Goal: Task Accomplishment & Management: Manage account settings

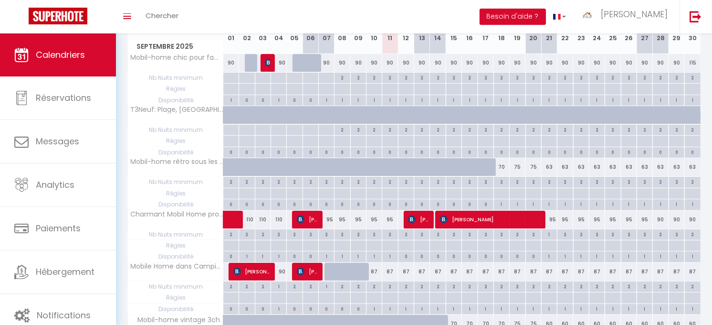
scroll to position [159, 0]
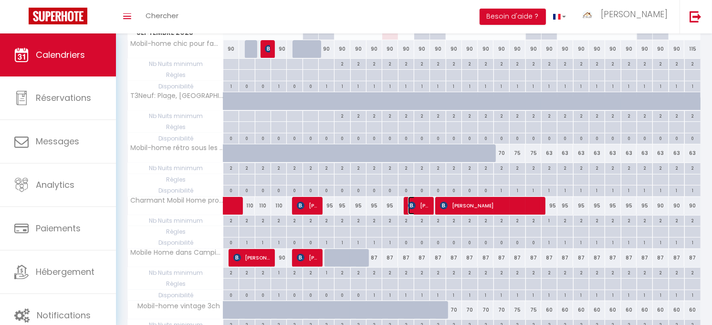
click at [419, 202] on span "[PERSON_NAME]" at bounding box center [418, 205] width 21 height 18
select select "OK"
select select "1"
select select "0"
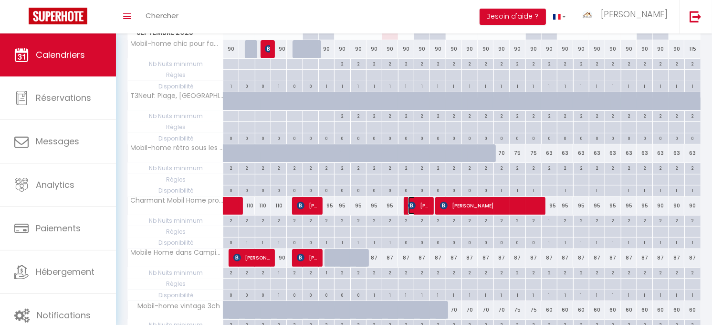
select select "1"
select select
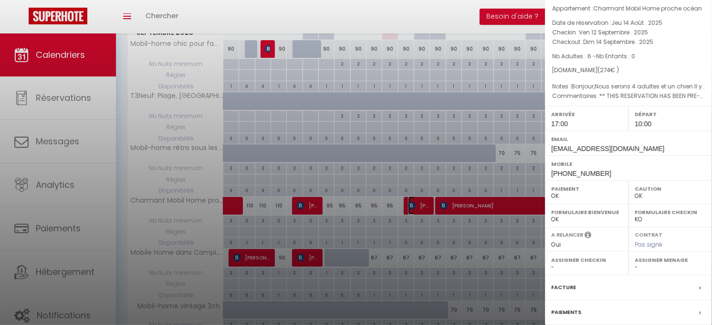
scroll to position [130, 0]
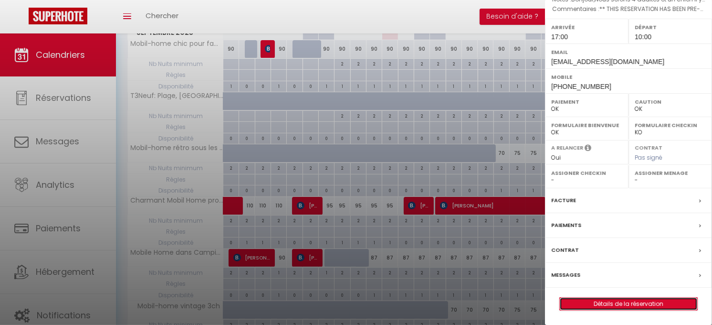
click at [626, 299] on link "Détails de la réservation" at bounding box center [628, 303] width 137 height 12
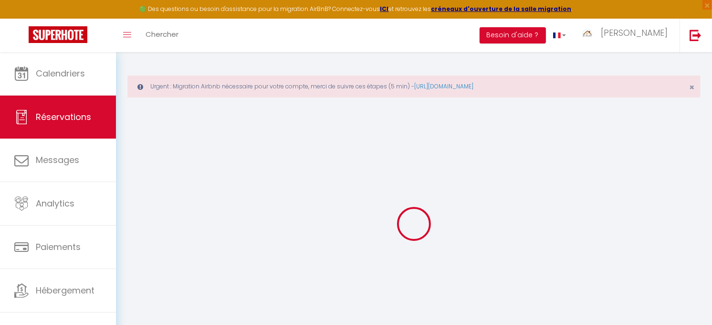
select select
checkbox input "false"
select select
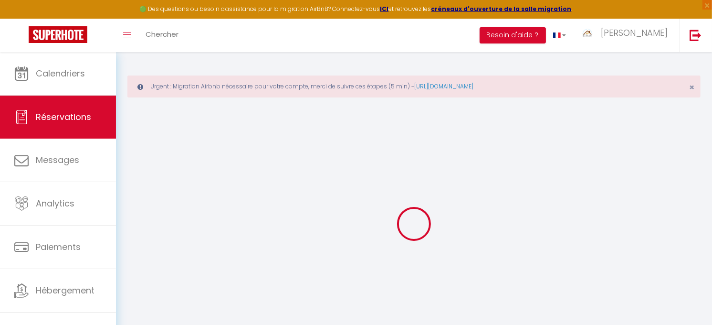
checkbox input "false"
type textarea "Bonjour,Nous serons 4 adultes et un chien Il y a t'il les draps et les serviett…"
type plate\/Matricula\/Targa1 "** THIS RESERVATION HAS BEEN PRE-PAID ** BOOKING NOTE : Payment charge is EUR 3…"
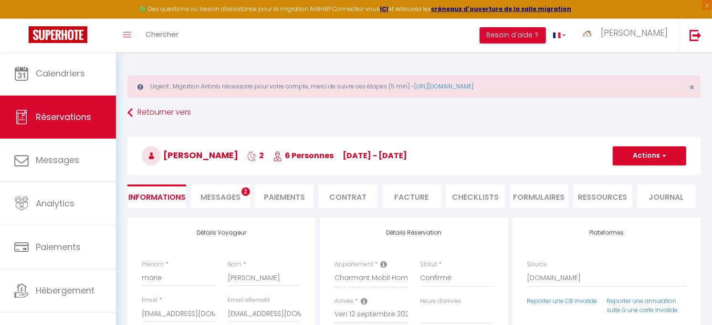
type input "50"
select select
checkbox input "false"
select select "17:00"
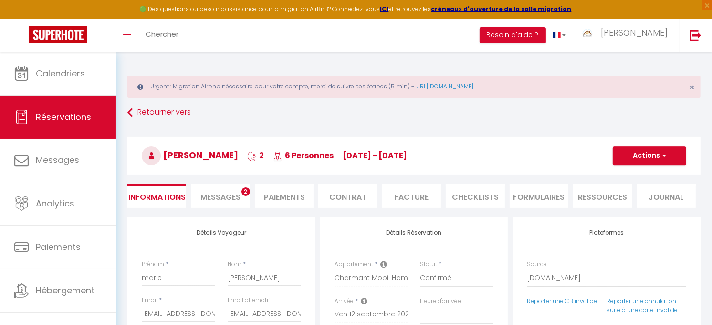
select select "10:00"
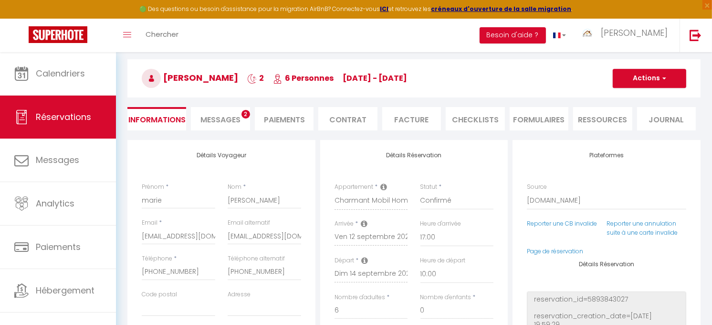
scroll to position [53, 0]
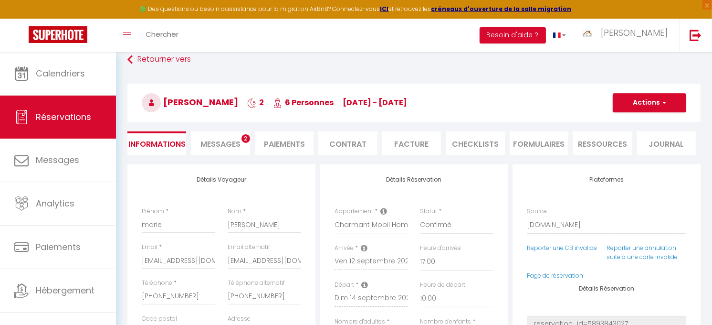
drag, startPoint x: 195, startPoint y: 100, endPoint x: 235, endPoint y: 105, distance: 40.8
click at [235, 105] on span "[PERSON_NAME]" at bounding box center [190, 102] width 96 height 12
copy span "[PERSON_NAME]"
drag, startPoint x: 165, startPoint y: 103, endPoint x: 191, endPoint y: 99, distance: 26.9
click at [191, 99] on span "[PERSON_NAME]" at bounding box center [190, 102] width 96 height 12
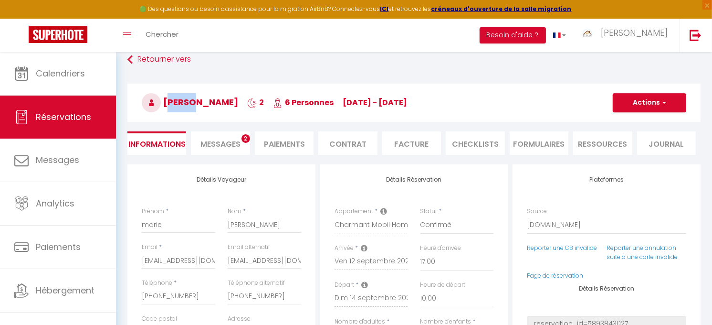
copy span "marie"
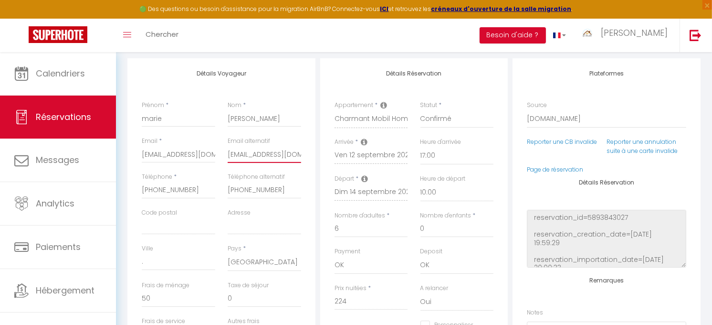
scroll to position [0, 31]
drag, startPoint x: 227, startPoint y: 154, endPoint x: 331, endPoint y: 167, distance: 104.4
click at [331, 167] on div "Détails Voyageur Prénom * [PERSON_NAME] * [PERSON_NAME] Email * [EMAIL_ADDRESS]…" at bounding box center [414, 231] width 578 height 346
drag, startPoint x: 228, startPoint y: 188, endPoint x: 275, endPoint y: 189, distance: 47.3
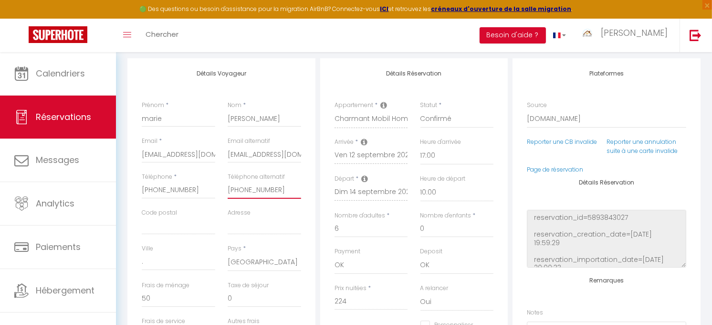
click at [275, 189] on input "[PHONE_NUMBER]" at bounding box center [264, 189] width 73 height 17
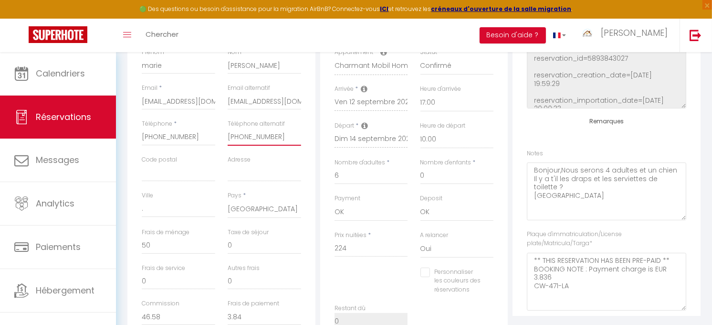
scroll to position [122, 0]
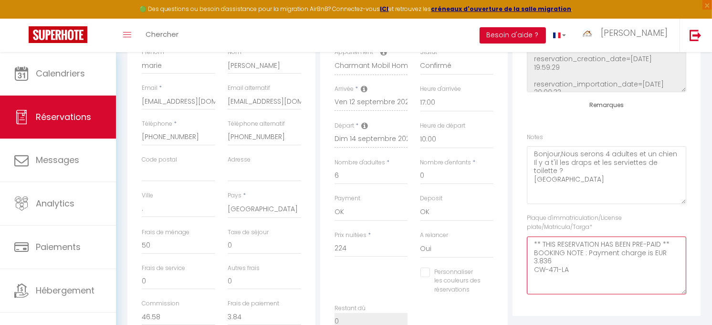
drag, startPoint x: 535, startPoint y: 268, endPoint x: 571, endPoint y: 270, distance: 36.3
click at [571, 270] on plate\/Matricula\/Targa1 "** THIS RESERVATION HAS BEEN PRE-PAID ** BOOKING NOTE : Payment charge is EUR 3…" at bounding box center [606, 265] width 159 height 58
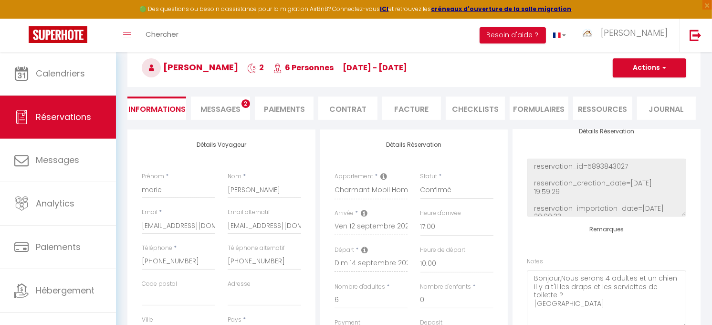
scroll to position [53, 0]
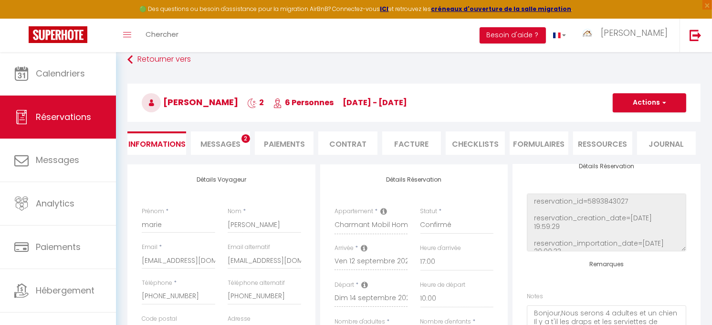
click at [232, 142] on span "Messages" at bounding box center [220, 143] width 40 height 11
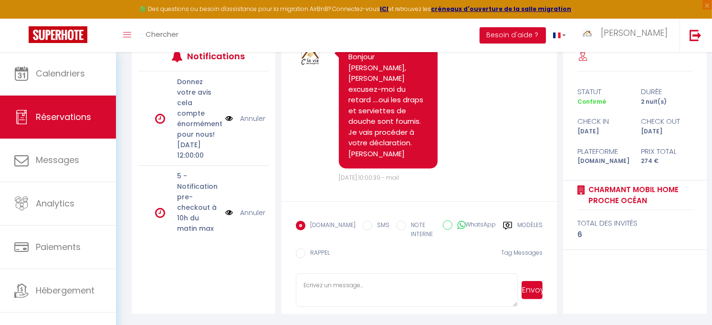
scroll to position [1482, 0]
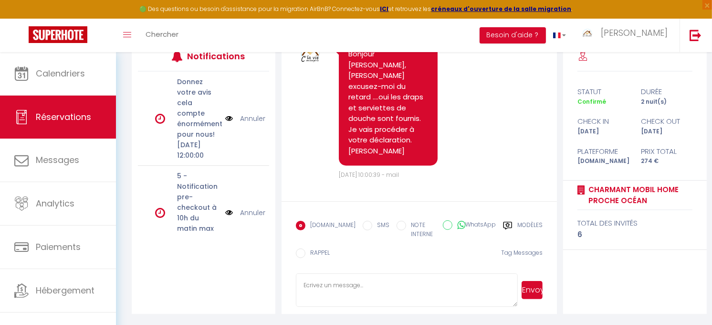
click at [346, 280] on textarea at bounding box center [407, 289] width 222 height 33
type textarea "Votre déclaration est faite! Bonne journée."
click at [524, 289] on button "Envoyer" at bounding box center [532, 290] width 21 height 18
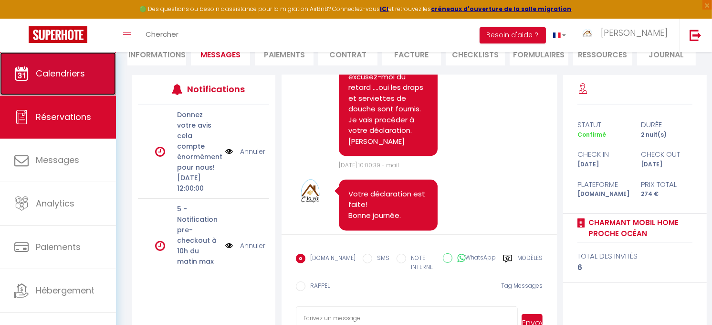
click at [35, 82] on link "Calendriers" at bounding box center [58, 73] width 116 height 43
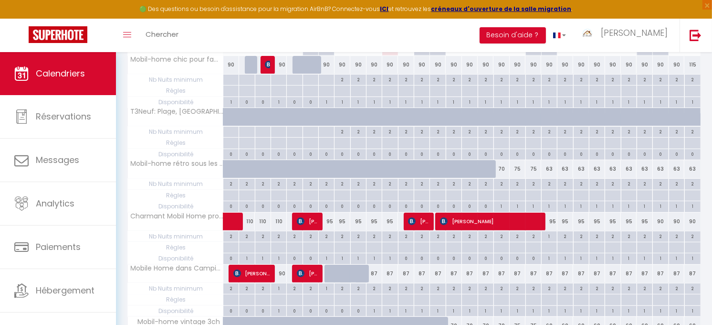
scroll to position [212, 0]
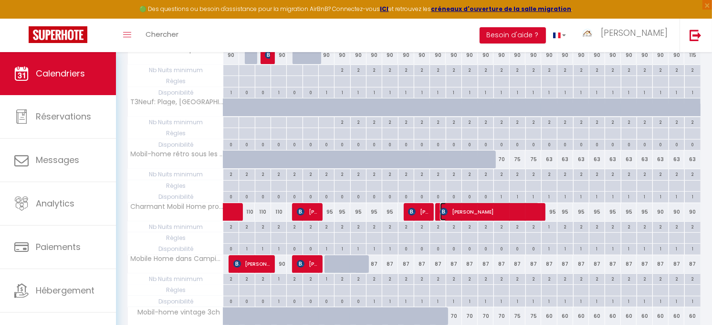
click at [469, 210] on span "[PERSON_NAME]" at bounding box center [490, 211] width 100 height 18
select select "OK"
select select "1"
select select "0"
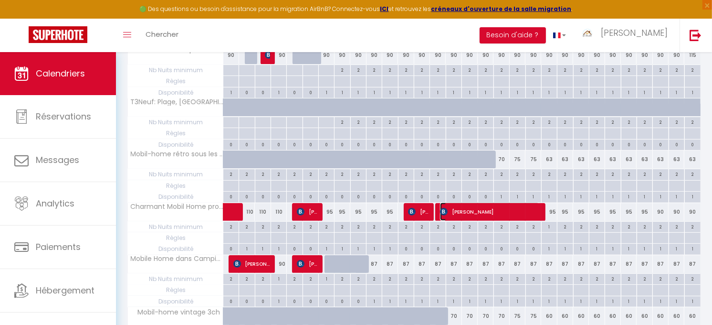
select select "1"
select select
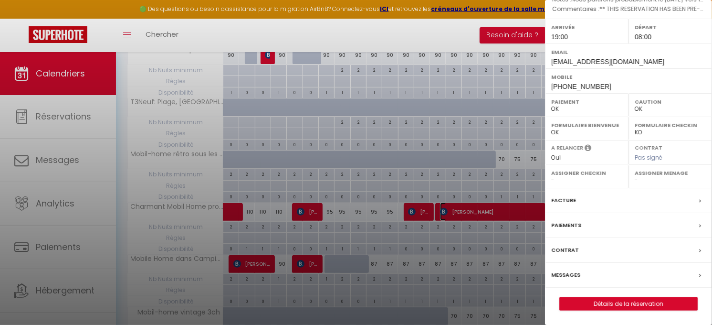
scroll to position [146, 0]
click at [622, 301] on link "Détails de la réservation" at bounding box center [628, 303] width 137 height 12
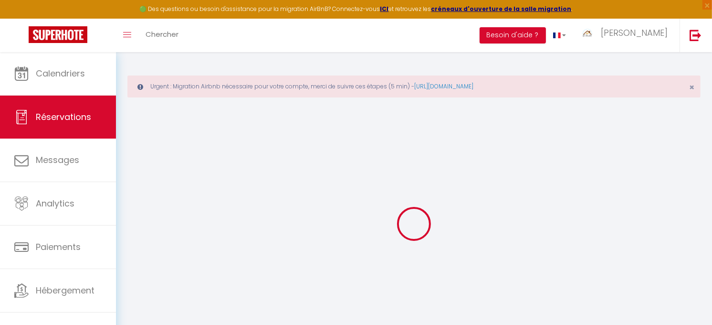
type input "[PERSON_NAME]"
type input "Décarpigny"
type input "[EMAIL_ADDRESS][DOMAIN_NAME]"
type input "[PERSON_NAME][EMAIL_ADDRESS][DOMAIN_NAME]"
type input "[PHONE_NUMBER]"
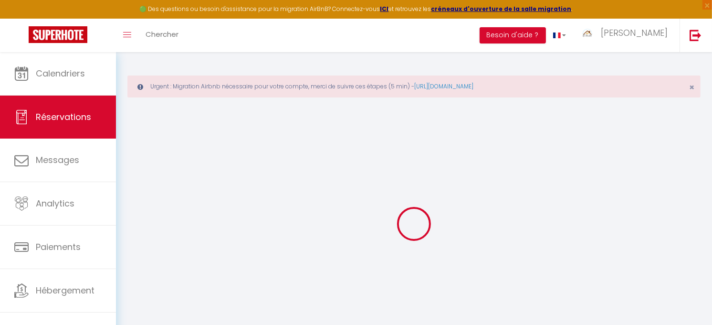
type input "[PHONE_NUMBER]"
select select "FR"
type input "140.59"
type input "11.58"
select select "58413"
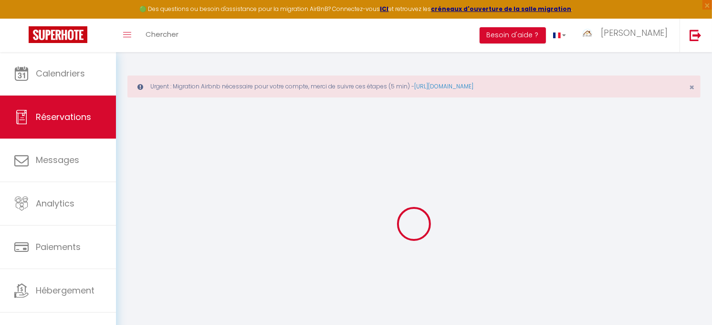
select select "1"
select select
type input "2"
select select "12"
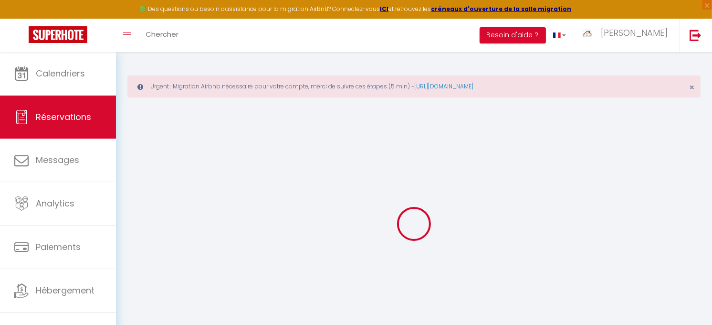
select select "15"
type input "777"
checkbox input "false"
type input "0"
select select "2"
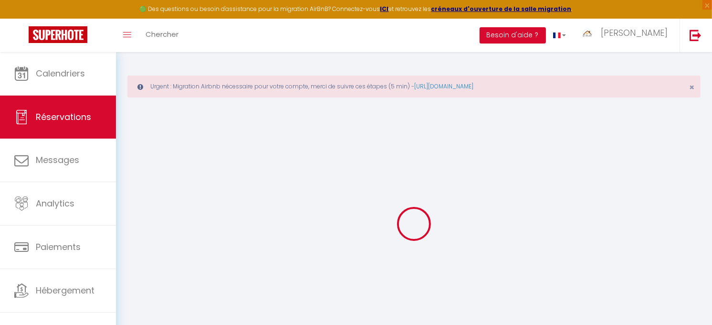
type input "40"
type input "0"
select select
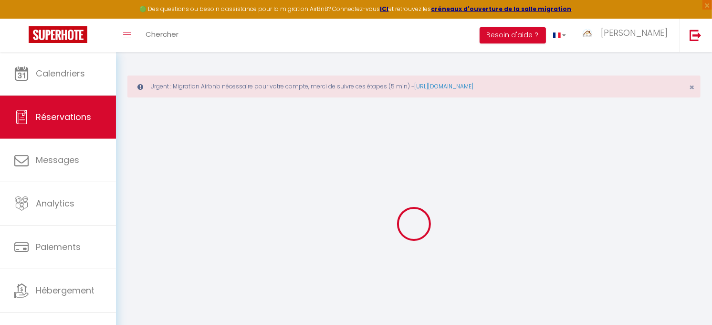
checkbox input "false"
select select
checkbox input "false"
select select
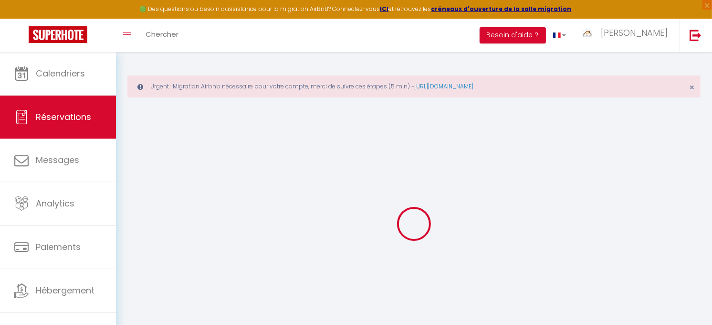
select select
checkbox input "false"
type textarea "Nous partirons probablement le [DATE] vers 16/17 heures... Départ probable le […"
type plate\/Matricula\/Targa1 "** THIS RESERVATION HAS BEEN PRE-PAID ** BOOKING NOTE : Payment charge is EUR 1…"
type input "50"
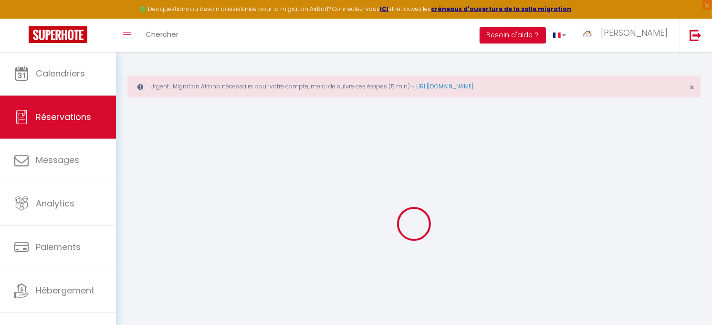
select select
checkbox input "false"
select select "19:00"
select select "08:00"
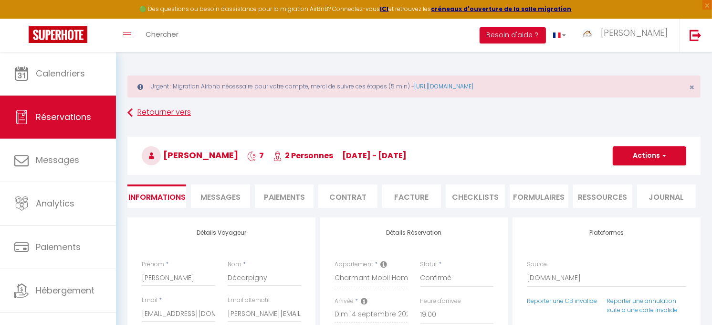
scroll to position [53, 0]
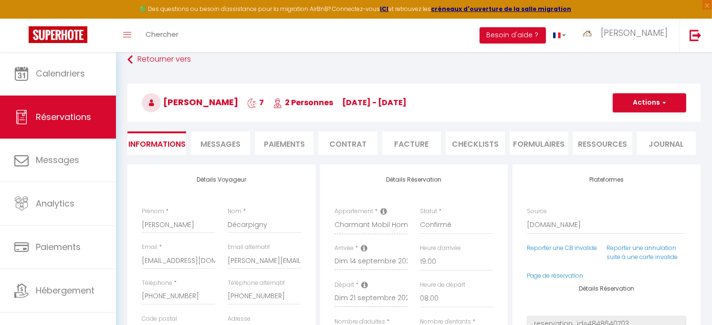
drag, startPoint x: 204, startPoint y: 101, endPoint x: 259, endPoint y: 104, distance: 54.9
click at [259, 104] on h3 "[PERSON_NAME] 7 2 Personnes [DATE] - [DATE]" at bounding box center [413, 103] width 573 height 38
copy span "Décarpigny"
drag, startPoint x: 165, startPoint y: 105, endPoint x: 199, endPoint y: 106, distance: 34.9
click at [199, 106] on span "[PERSON_NAME]" at bounding box center [190, 102] width 96 height 12
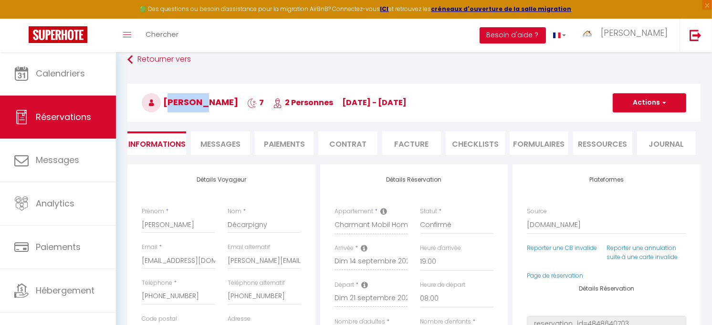
copy span "[PERSON_NAME]"
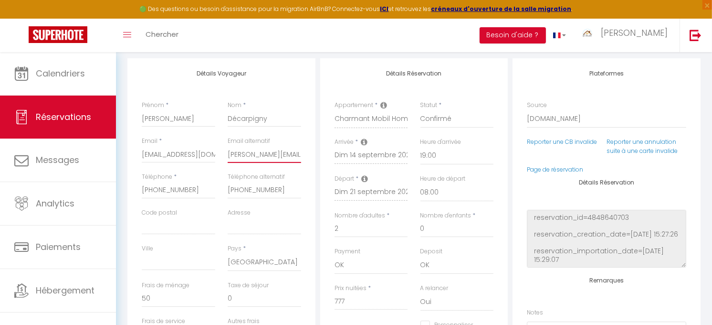
scroll to position [0, 31]
drag, startPoint x: 227, startPoint y: 153, endPoint x: 319, endPoint y: 166, distance: 92.5
click at [319, 166] on div "Détails Voyageur Prénom * [PERSON_NAME] * Décarpigny Email * [EMAIL_ADDRESS][DO…" at bounding box center [414, 231] width 578 height 346
drag, startPoint x: 227, startPoint y: 188, endPoint x: 294, endPoint y: 199, distance: 67.6
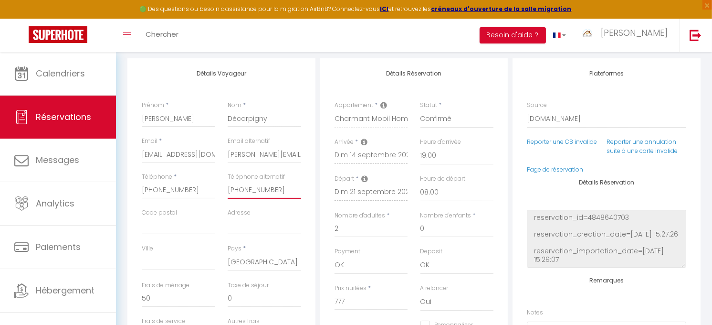
click at [294, 199] on div "Téléphone alternatif [PHONE_NUMBER]" at bounding box center [264, 190] width 86 height 36
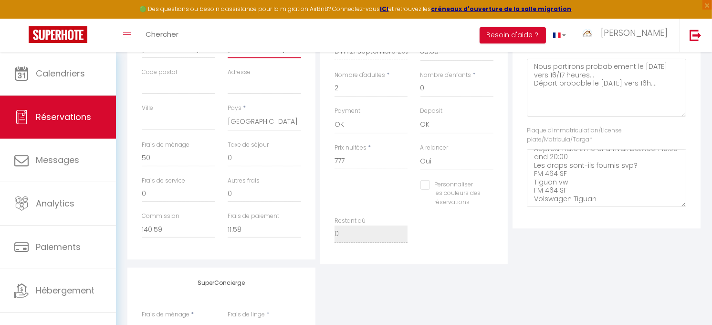
scroll to position [318, 0]
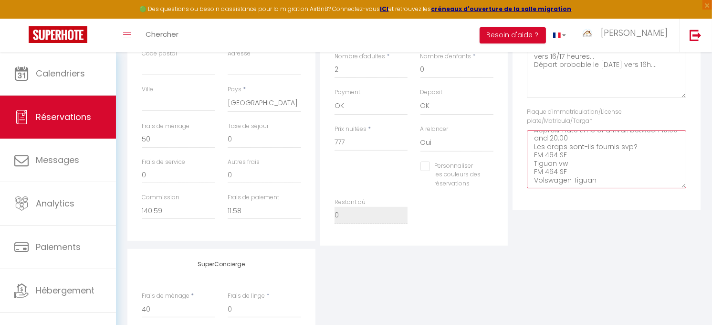
drag, startPoint x: 533, startPoint y: 170, endPoint x: 573, endPoint y: 172, distance: 40.1
click at [573, 172] on plate\/Matricula\/Targa1 "** THIS RESERVATION HAS BEEN PRE-PAID ** BOOKING NOTE : Payment charge is EUR 1…" at bounding box center [606, 159] width 159 height 58
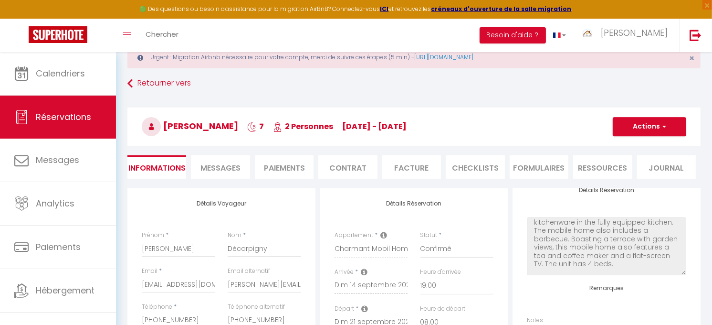
scroll to position [0, 0]
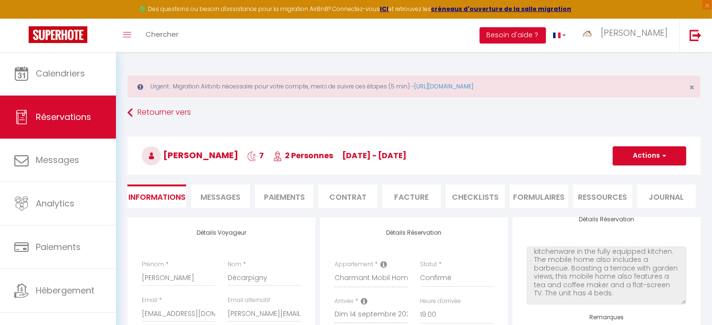
click at [221, 196] on span "Messages" at bounding box center [220, 196] width 40 height 11
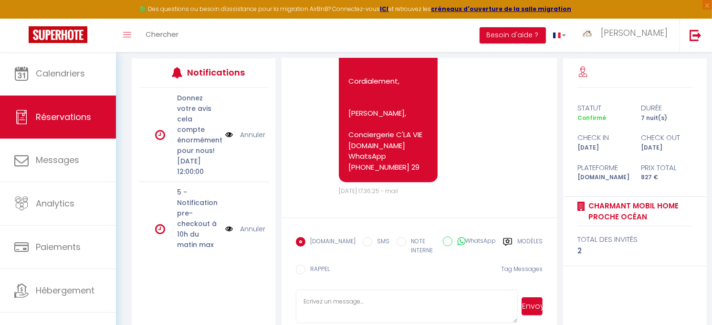
scroll to position [2802, 0]
click at [354, 296] on textarea at bounding box center [407, 305] width 222 height 33
type textarea "Bonjour [PERSON_NAME], La déclaration auprès du camping est faite. Bonne journé…"
click at [536, 309] on button "Envoyer" at bounding box center [532, 306] width 21 height 18
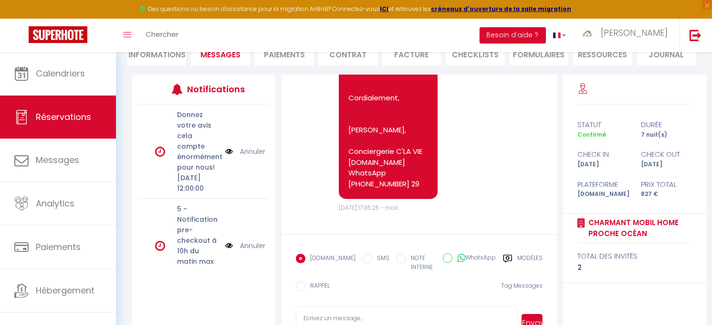
scroll to position [0, 0]
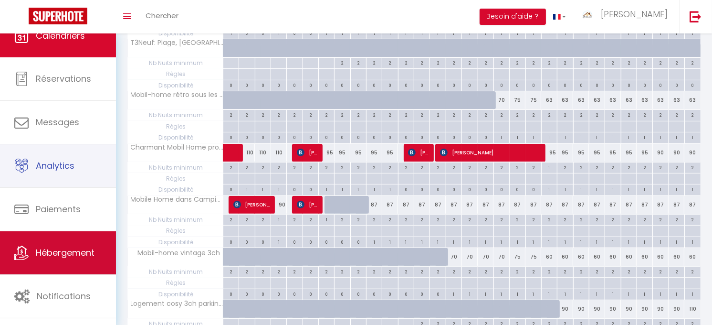
scroll to position [10, 0]
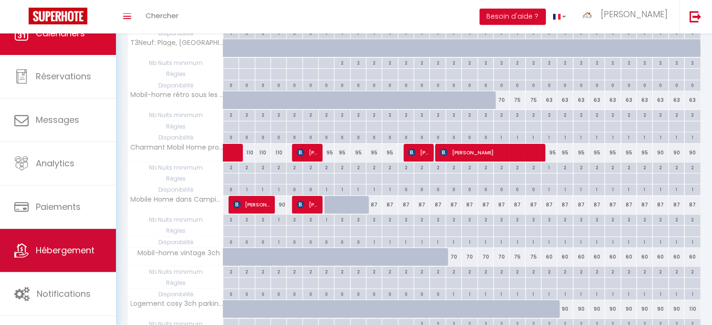
click at [49, 258] on link "Hébergement" at bounding box center [58, 250] width 116 height 43
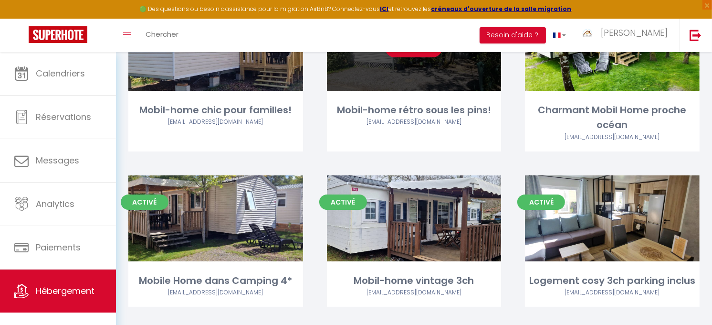
scroll to position [159, 0]
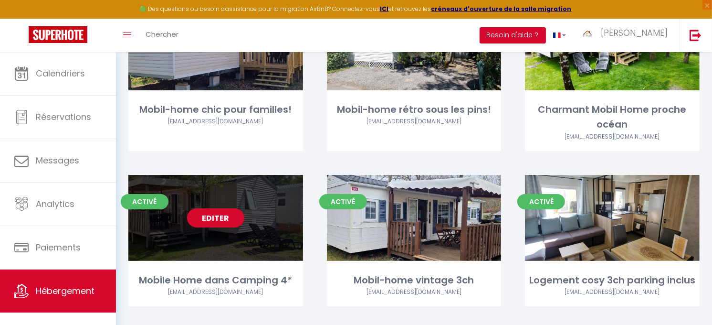
click at [221, 220] on link "Editer" at bounding box center [215, 217] width 57 height 19
select select "3"
select select "2"
select select "1"
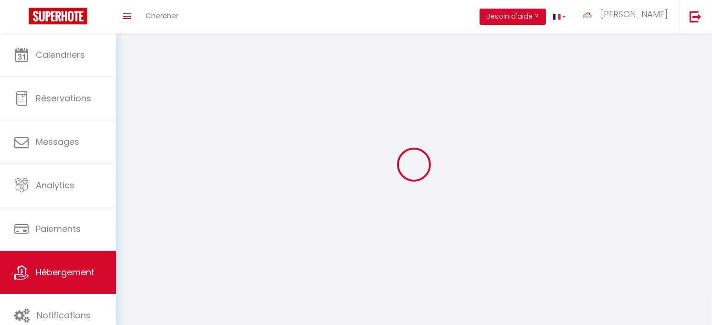
select select
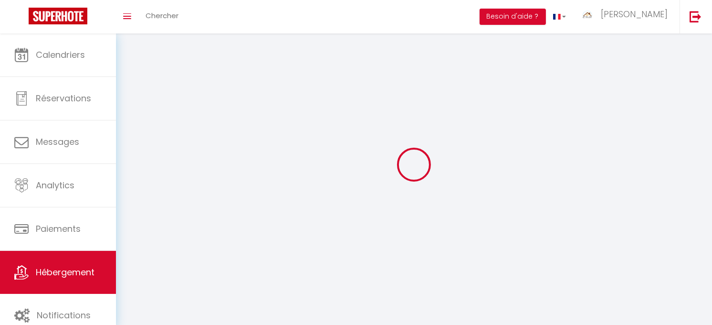
select select
checkbox input "false"
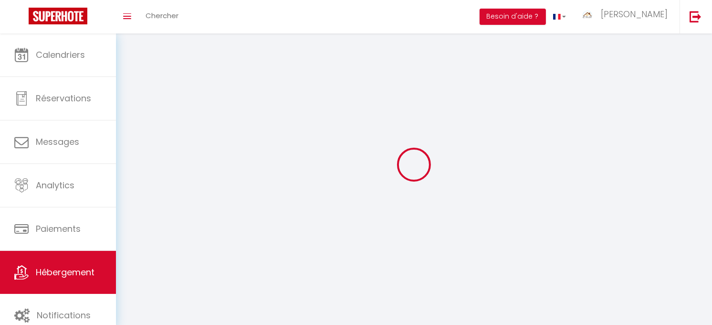
checkbox input "false"
select select
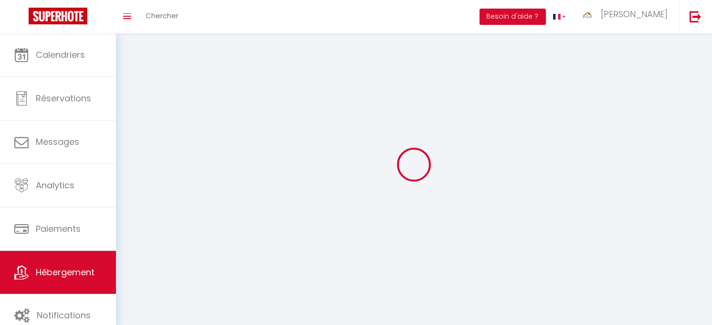
select select
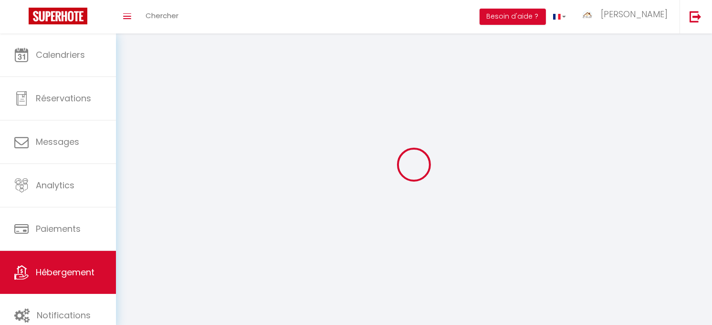
checkbox input "false"
select select
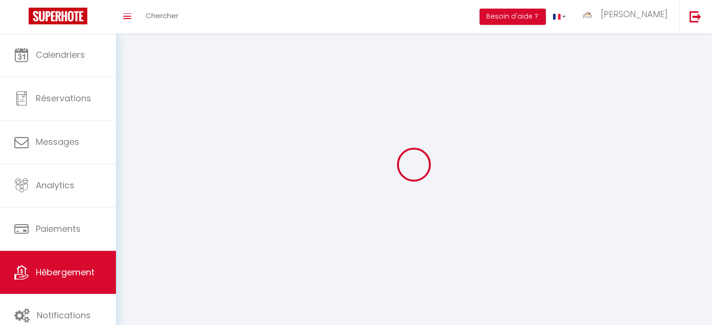
select select
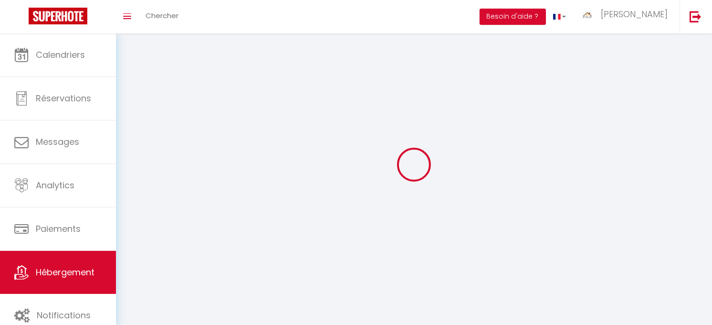
select select
checkbox input "false"
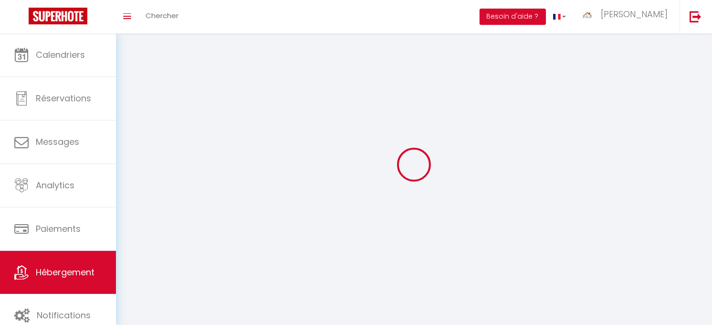
checkbox input "false"
select select
select select "28"
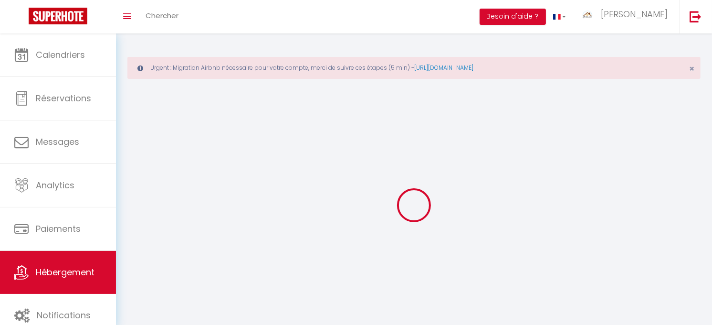
select select
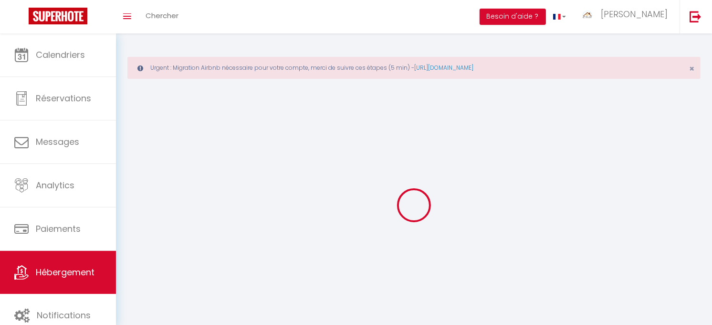
select select
checkbox input "false"
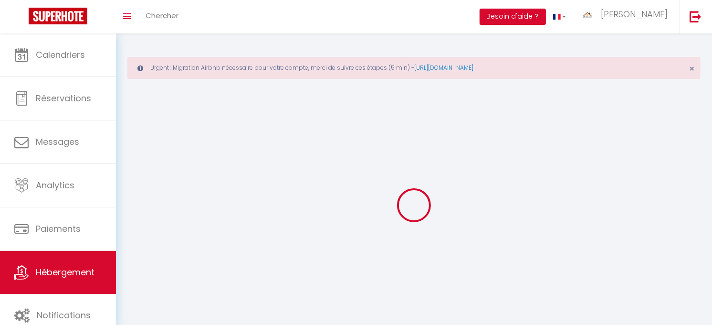
select select
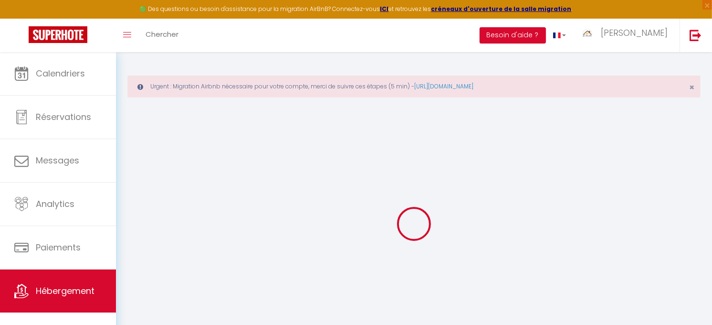
select select
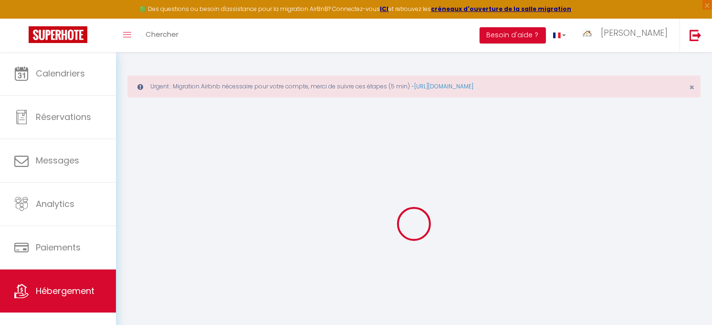
select select
checkbox input "false"
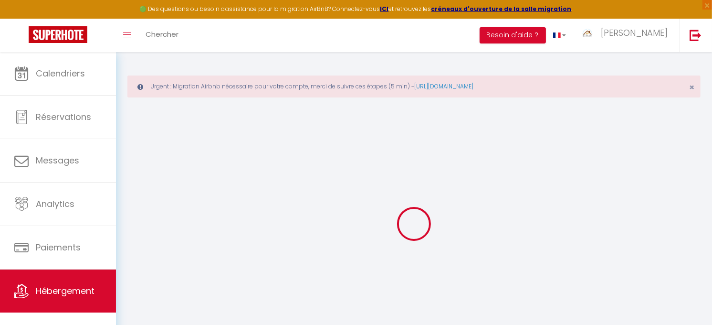
select select
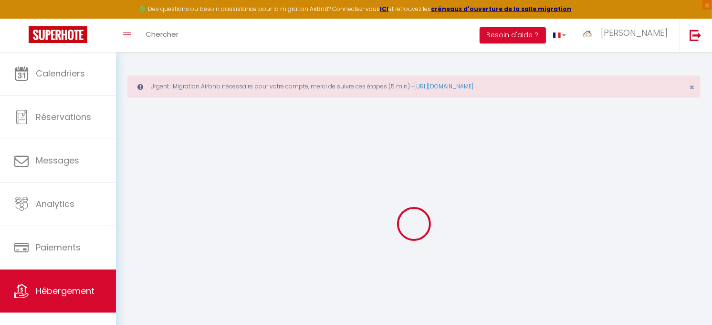
select select
checkbox input "false"
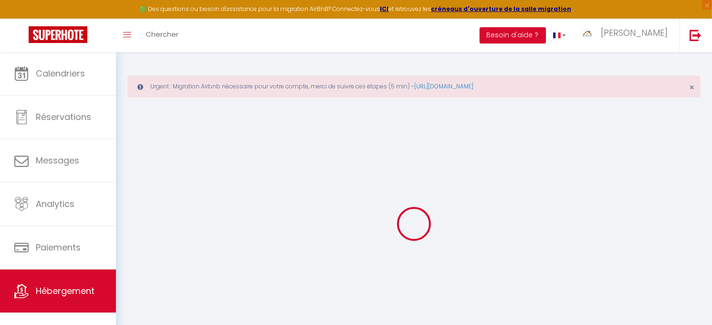
checkbox input "false"
select select
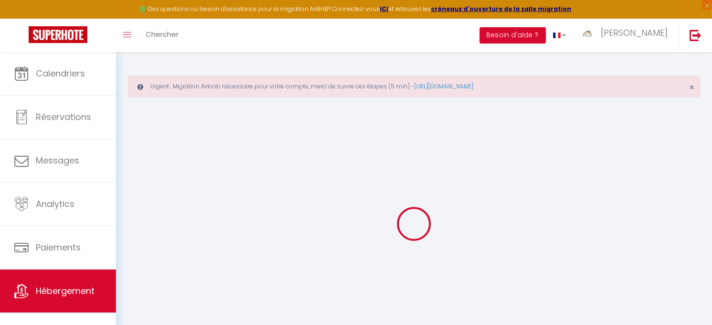
select select
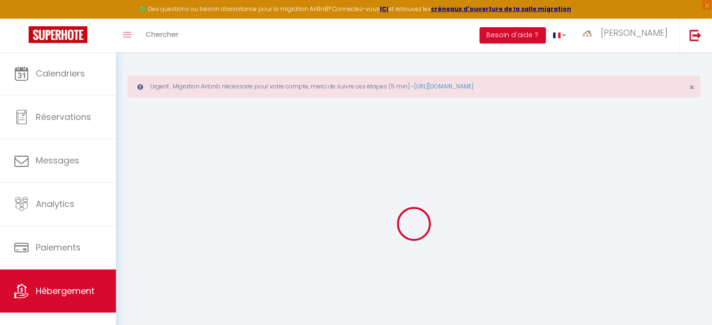
checkbox input "false"
select select
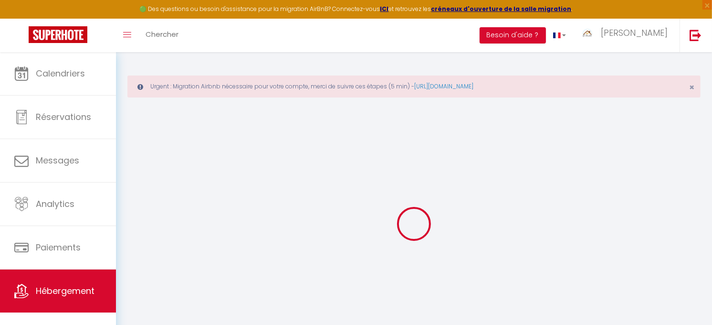
select select
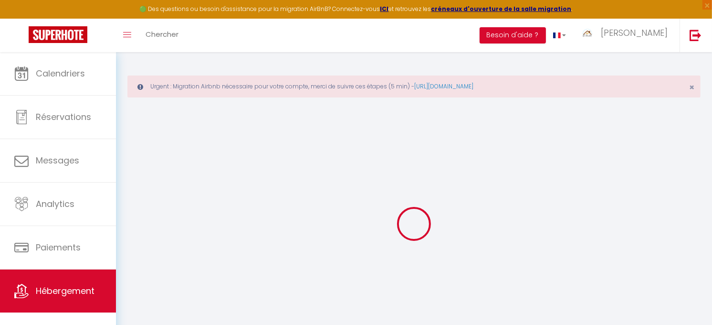
select select
checkbox input "false"
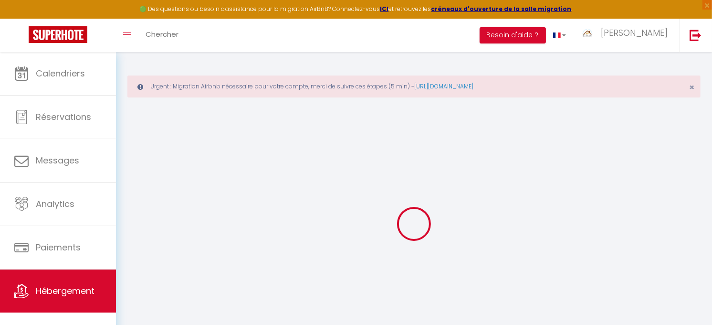
checkbox input "false"
select select
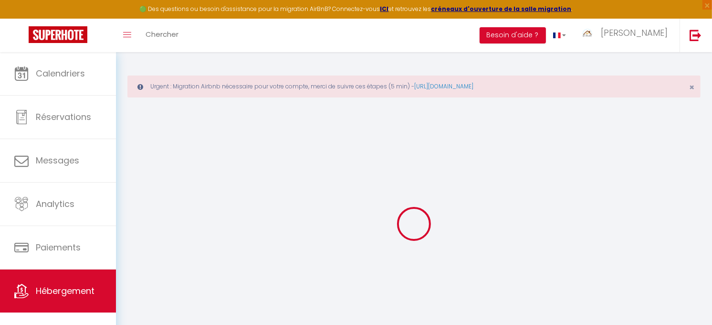
select select
checkbox input "false"
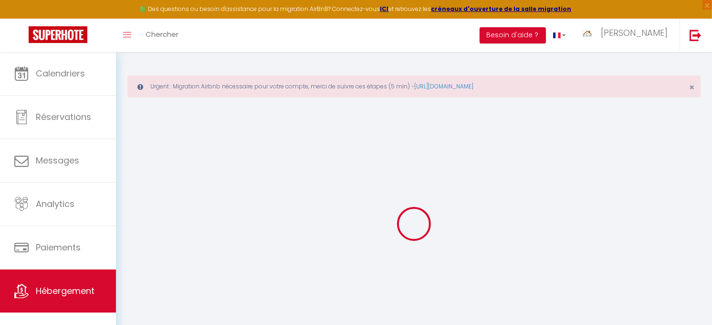
checkbox input "false"
select select
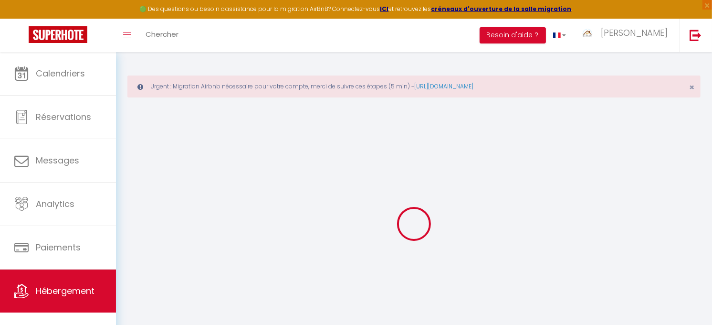
type input "Mobile Home dans Camping 4*"
type input "Serge"
select select "houses"
select select "6"
select select "2"
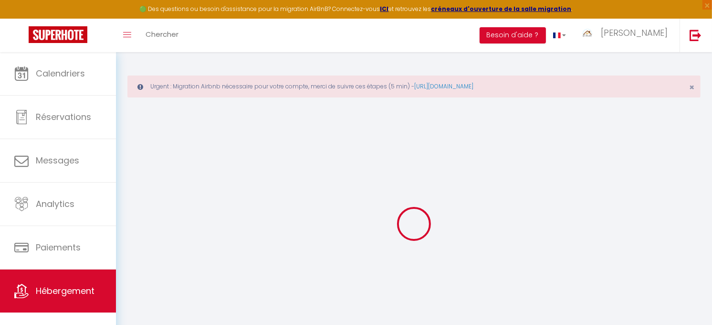
type input "80"
type input "50"
type input "300"
select select
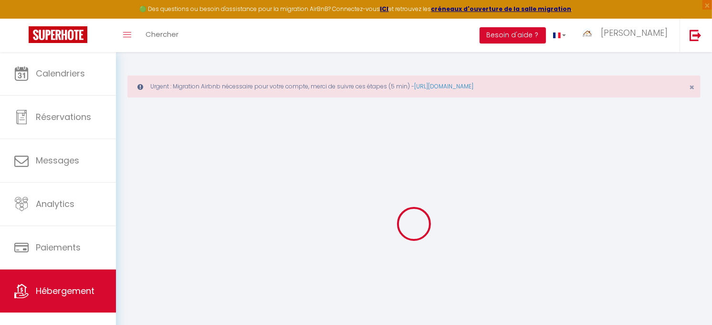
select select
type input "Camping de la pointe, [GEOGRAPHIC_DATA]"
type input "40130"
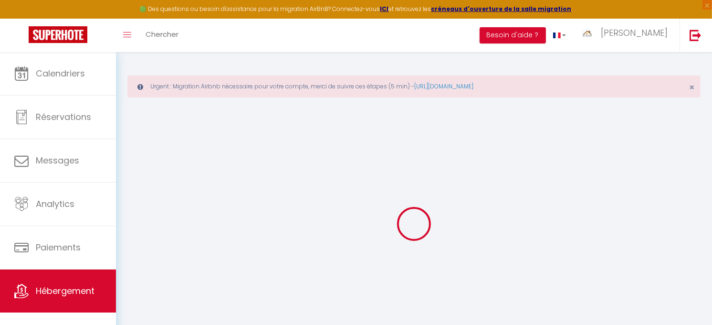
type input "Capbreton"
type input "[EMAIL_ADDRESS][DOMAIN_NAME]"
select select "14038"
checkbox input "true"
checkbox input "false"
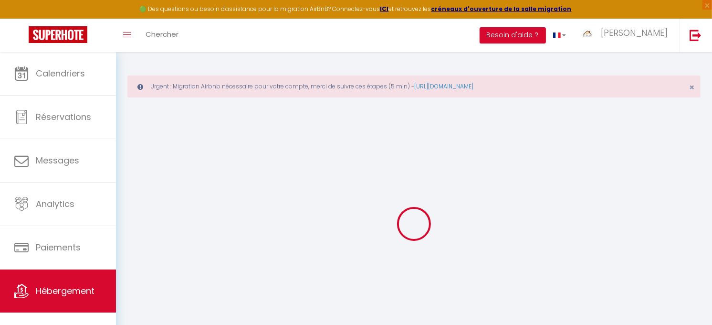
checkbox input "false"
checkbox input "true"
type input "40"
type input "0"
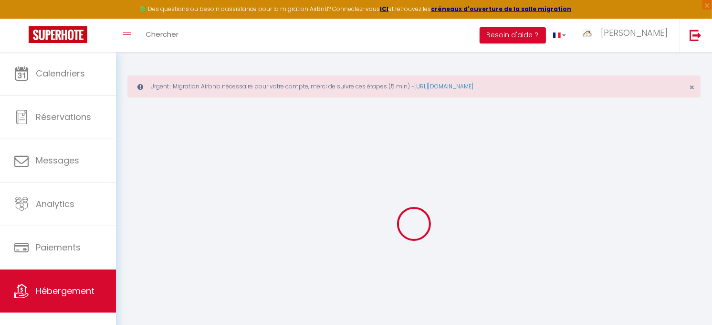
type input "0"
select select "bungalow"
select select
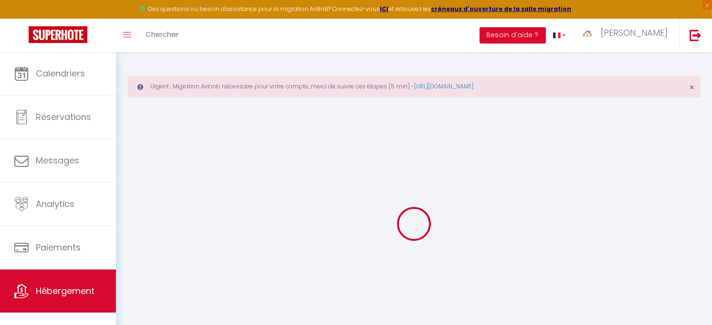
select select
checkbox input "true"
checkbox input "false"
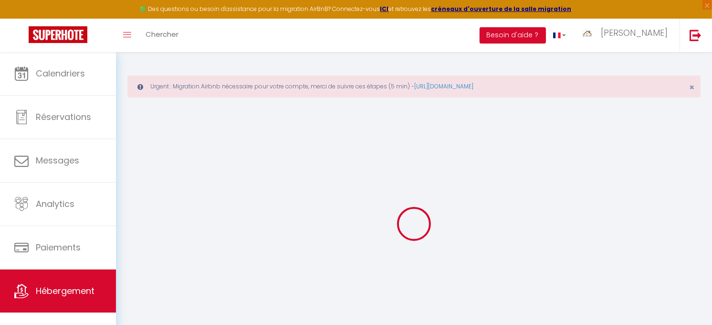
checkbox input "true"
select select
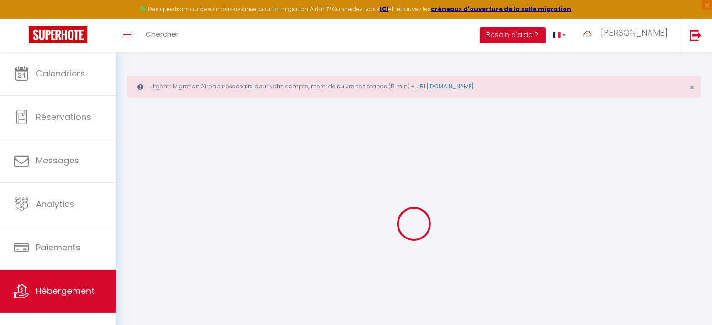
select select
checkbox input "true"
checkbox input "false"
checkbox input "true"
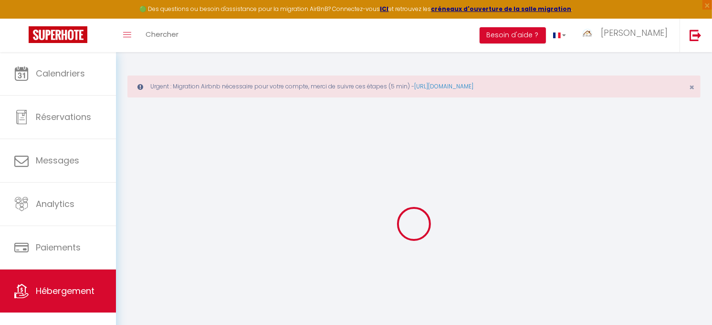
checkbox input "true"
checkbox input "false"
checkbox input "true"
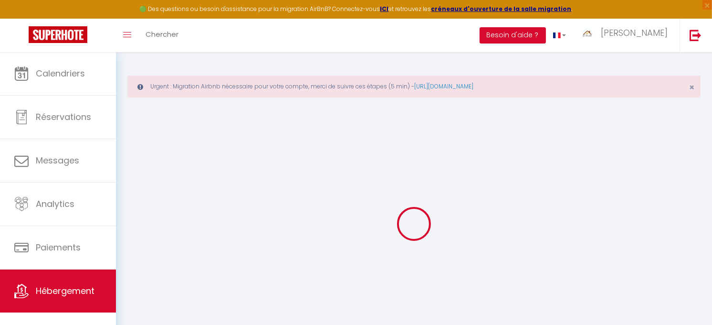
checkbox input "false"
checkbox input "true"
select select "17:00"
select select "23:00"
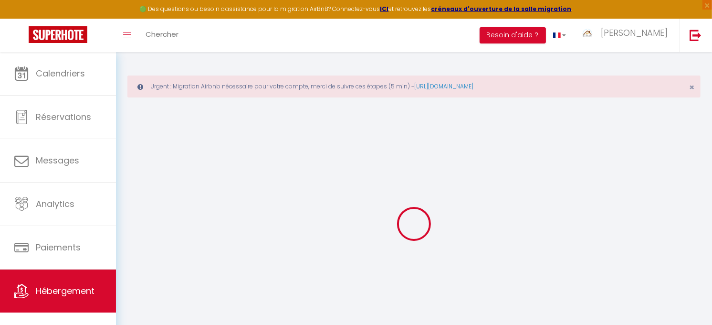
select select "10:00"
select select "30"
select select "120"
checkbox input "true"
checkbox input "false"
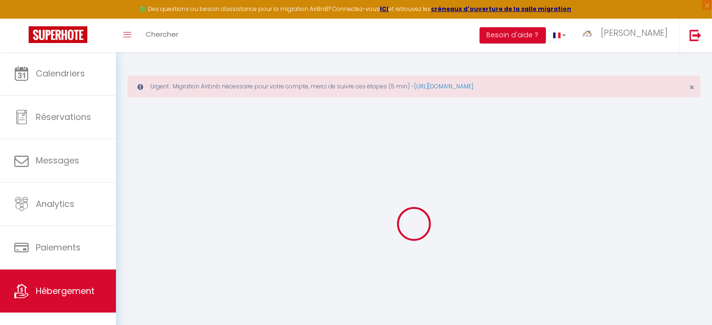
checkbox input "false"
checkbox input "true"
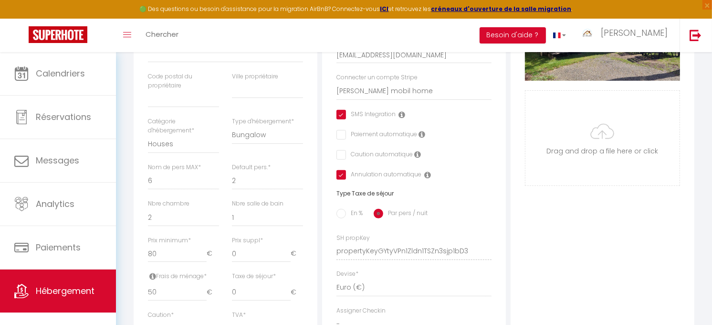
scroll to position [265, 0]
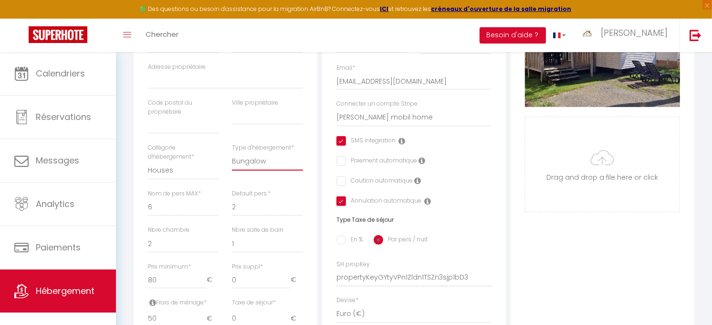
click at [258, 170] on select "House Cabin Villa Townhouse Cottage Bungalow Earthhouse Houseboat Hut Farm Stay…" at bounding box center [267, 161] width 71 height 18
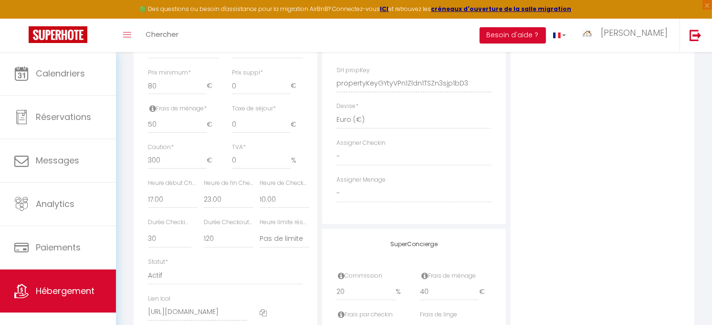
scroll to position [477, 0]
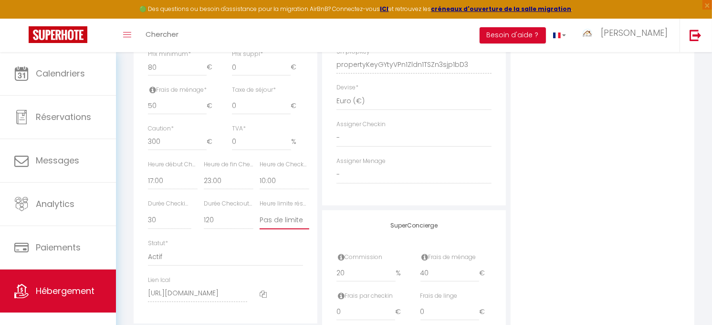
click at [287, 222] on select "Pas de limite 01:00 02:00 03:00 04:00 05:00 06:00 07:00 08:00 09:00 10:00 11:00…" at bounding box center [285, 220] width 50 height 18
click at [289, 256] on select "Actif Pas actif" at bounding box center [225, 257] width 155 height 18
click at [334, 227] on div "SuperConcierge Commission 20 % Frais de ménage 40 € Frais par checkin 0 € Frais…" at bounding box center [414, 295] width 184 height 170
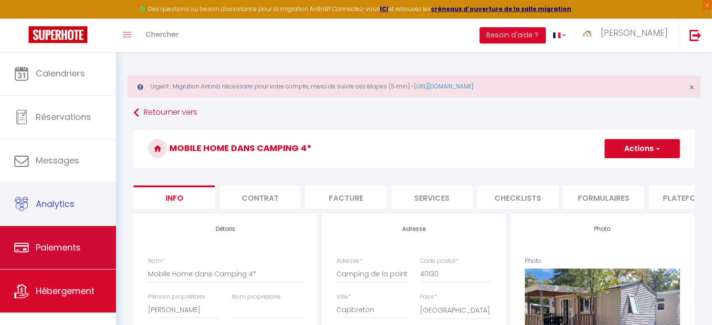
scroll to position [10, 0]
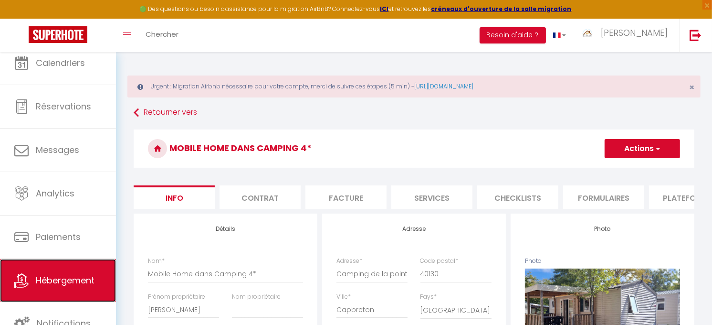
click at [56, 284] on span "Hébergement" at bounding box center [65, 280] width 59 height 12
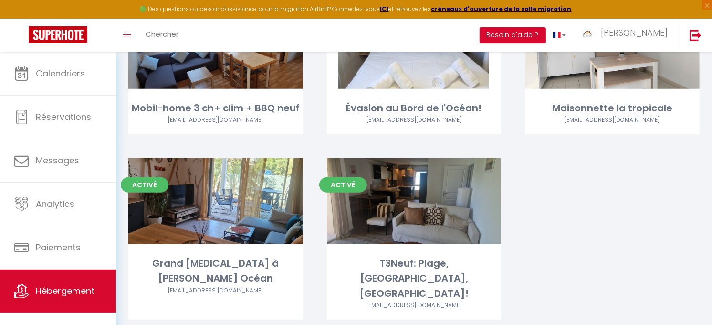
scroll to position [433, 0]
